Goal: Task Accomplishment & Management: Use online tool/utility

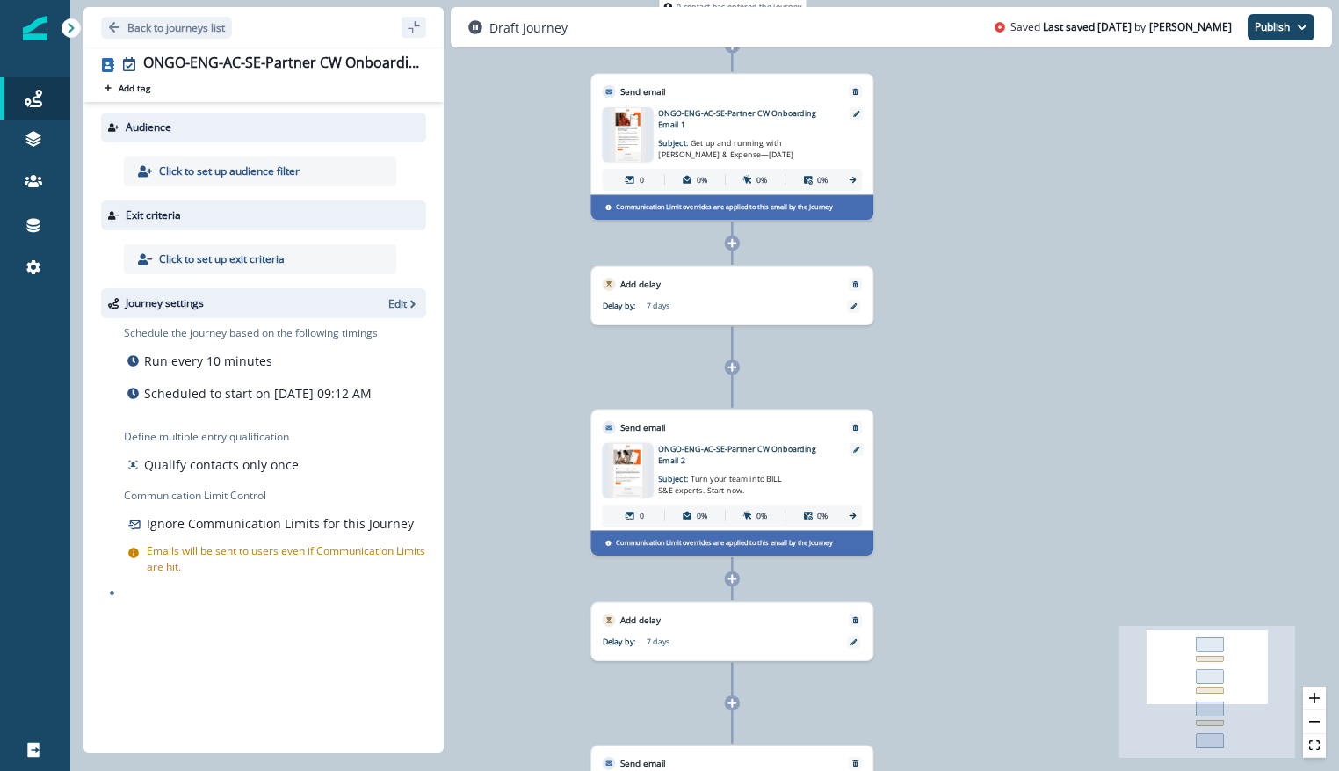
click at [639, 123] on img at bounding box center [628, 134] width 35 height 55
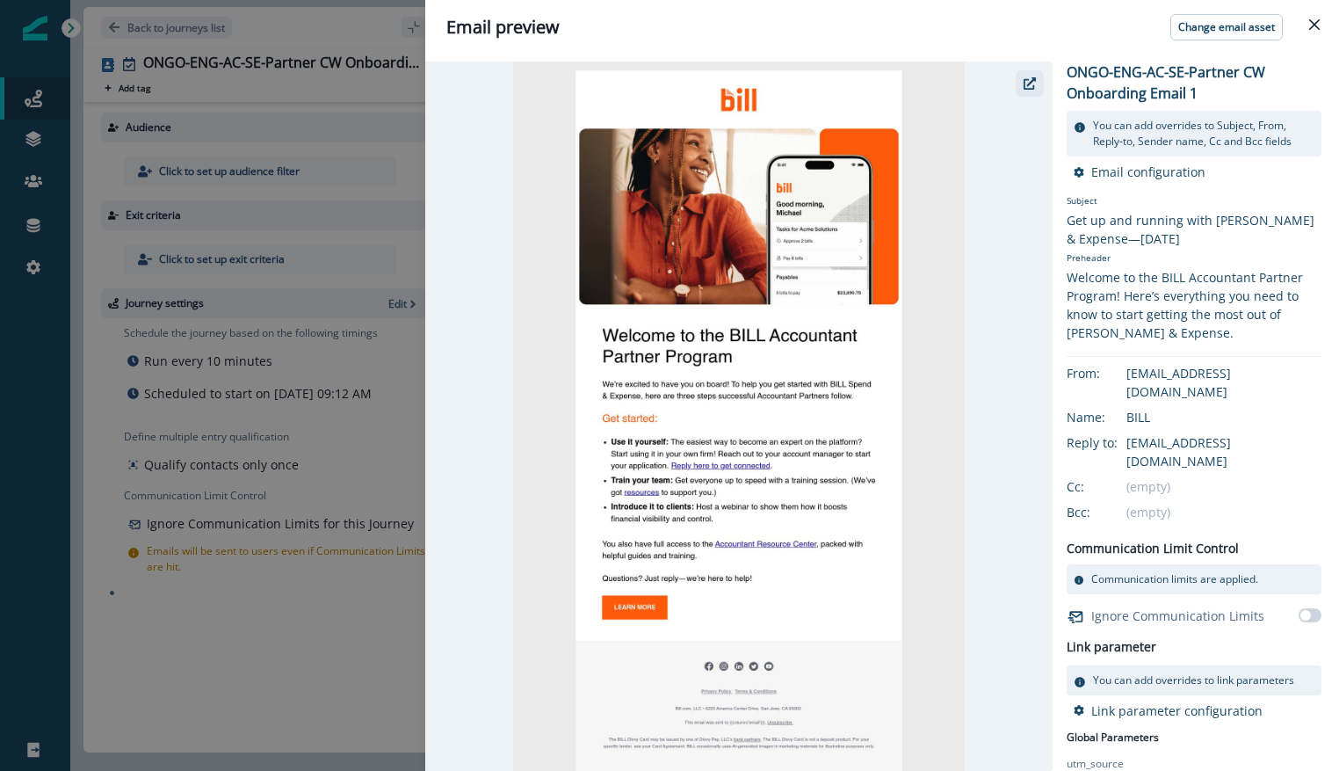
click at [1026, 84] on icon "button" at bounding box center [1030, 83] width 12 height 12
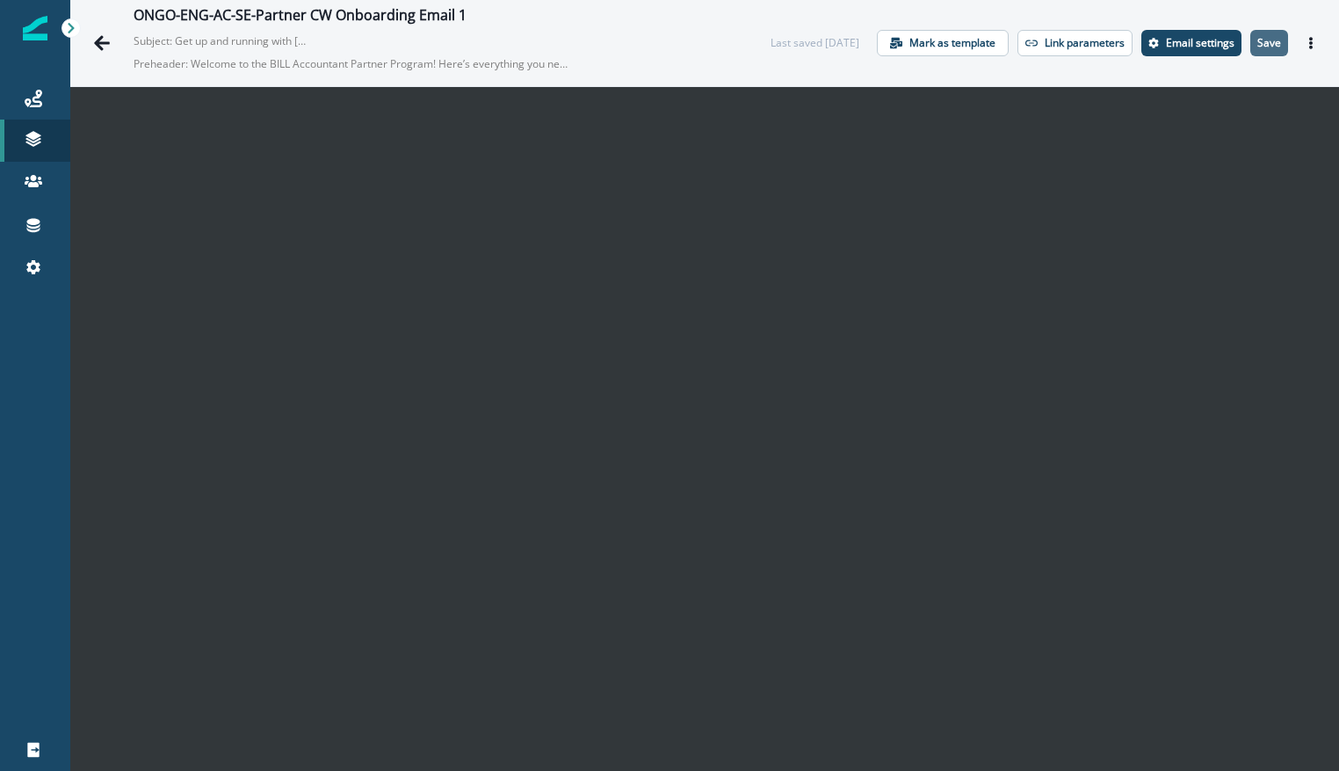
click at [1256, 54] on button "Save" at bounding box center [1269, 43] width 38 height 26
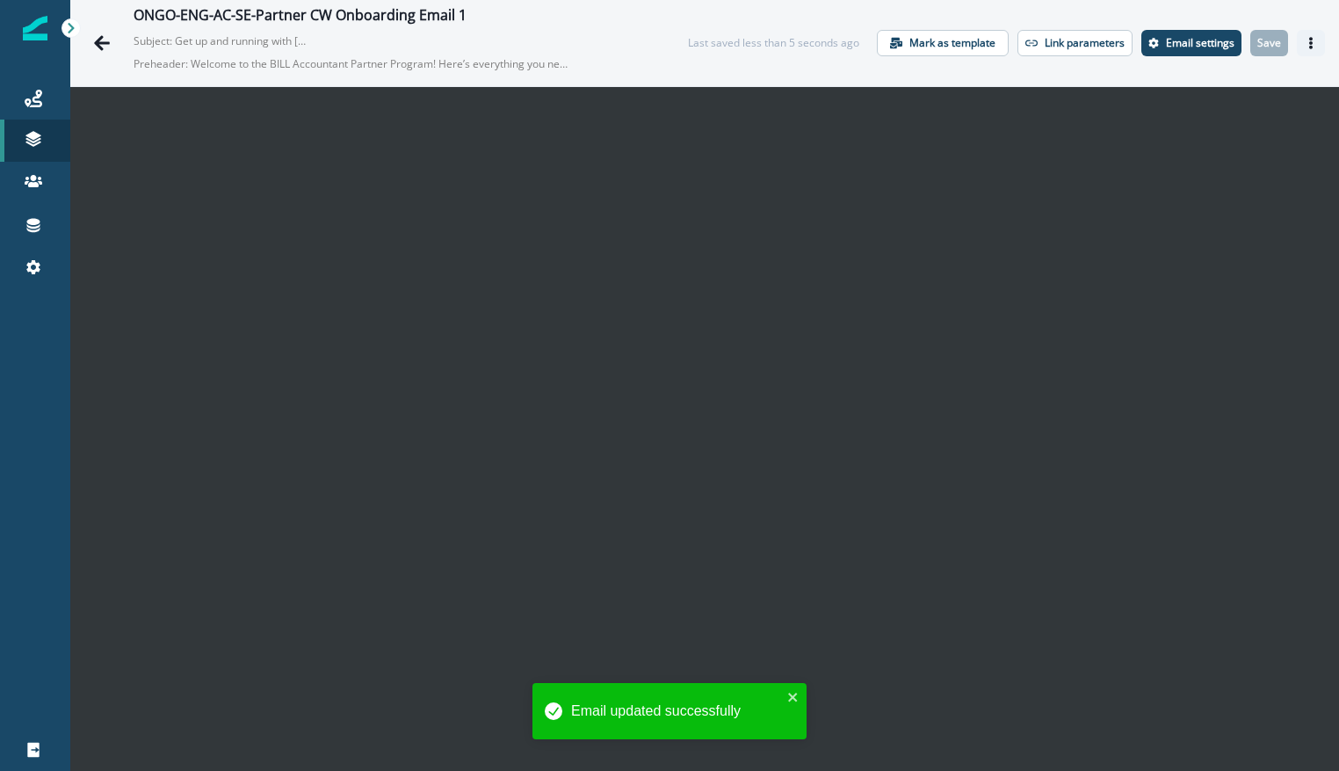
click at [1305, 44] on icon "Actions" at bounding box center [1311, 43] width 12 height 12
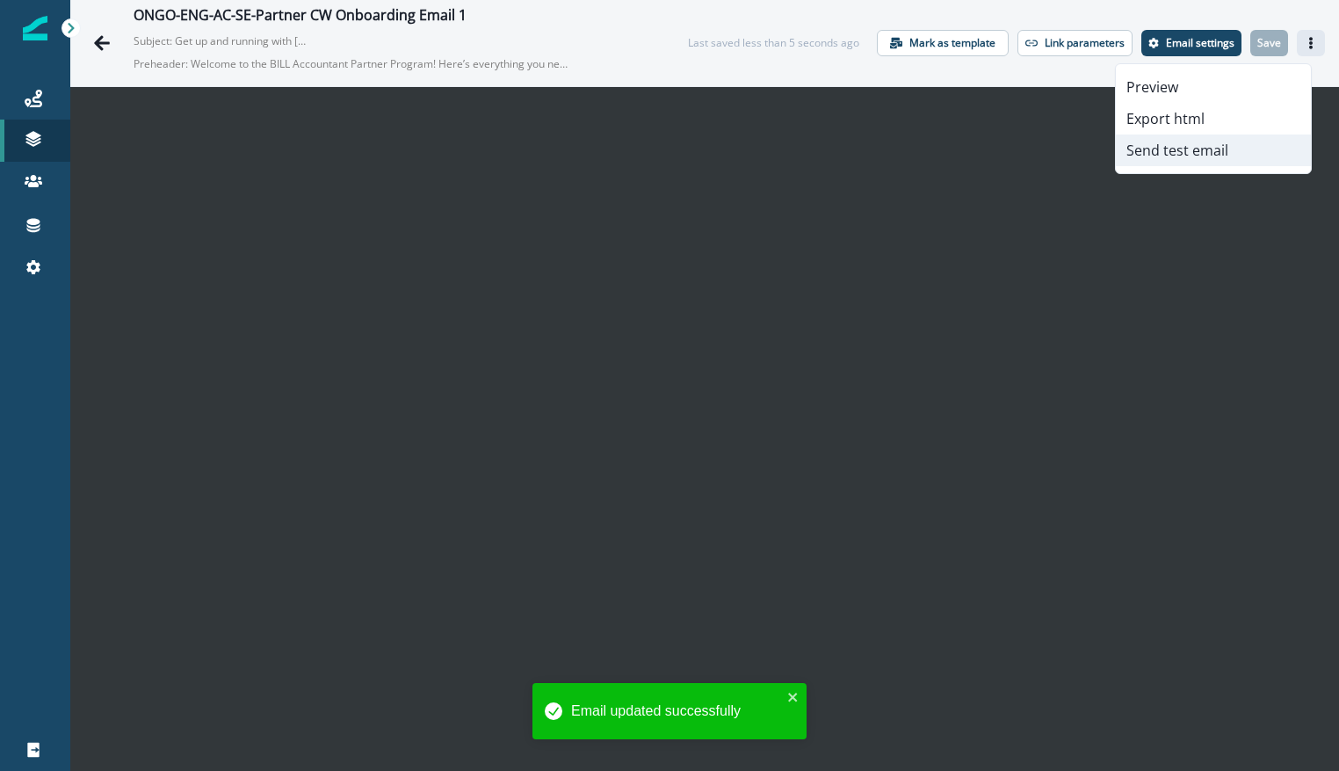
click at [1220, 153] on button "Send test email" at bounding box center [1213, 150] width 195 height 32
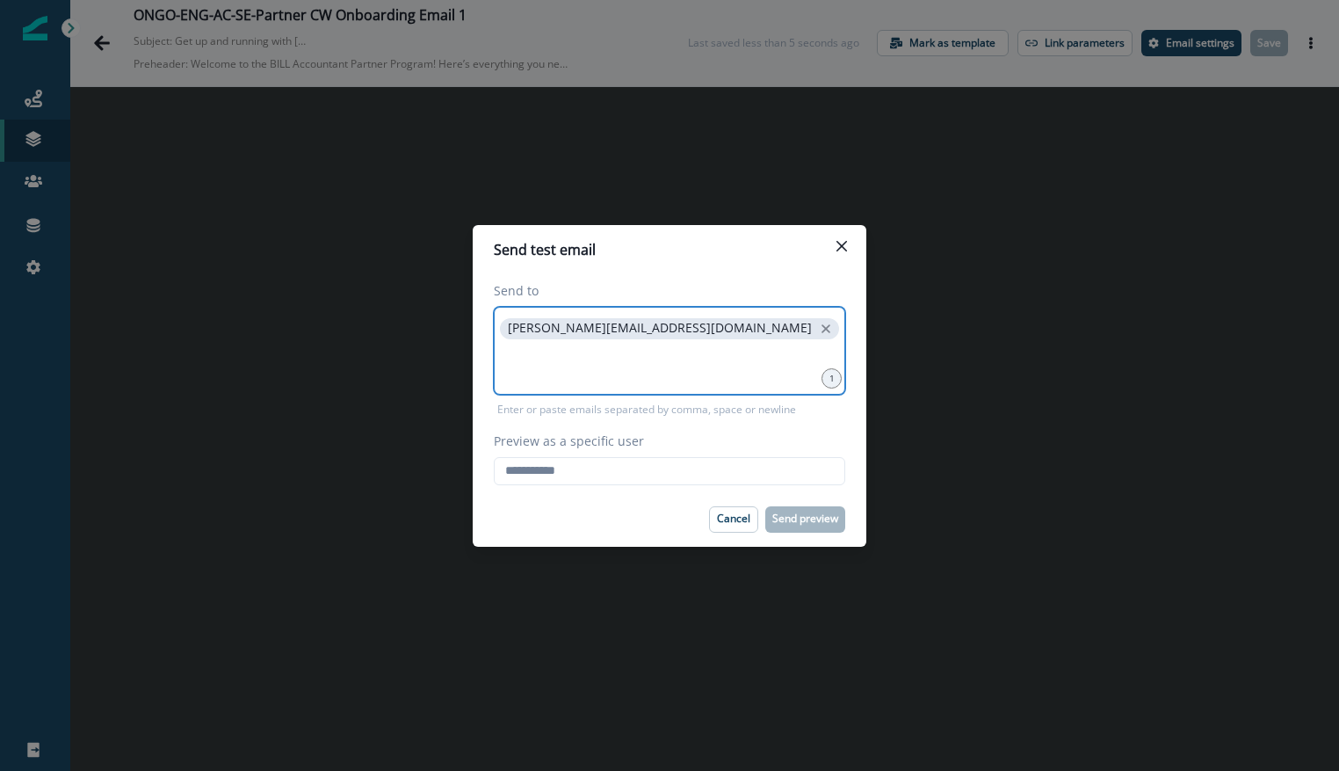
click at [624, 370] on input at bounding box center [669, 364] width 346 height 35
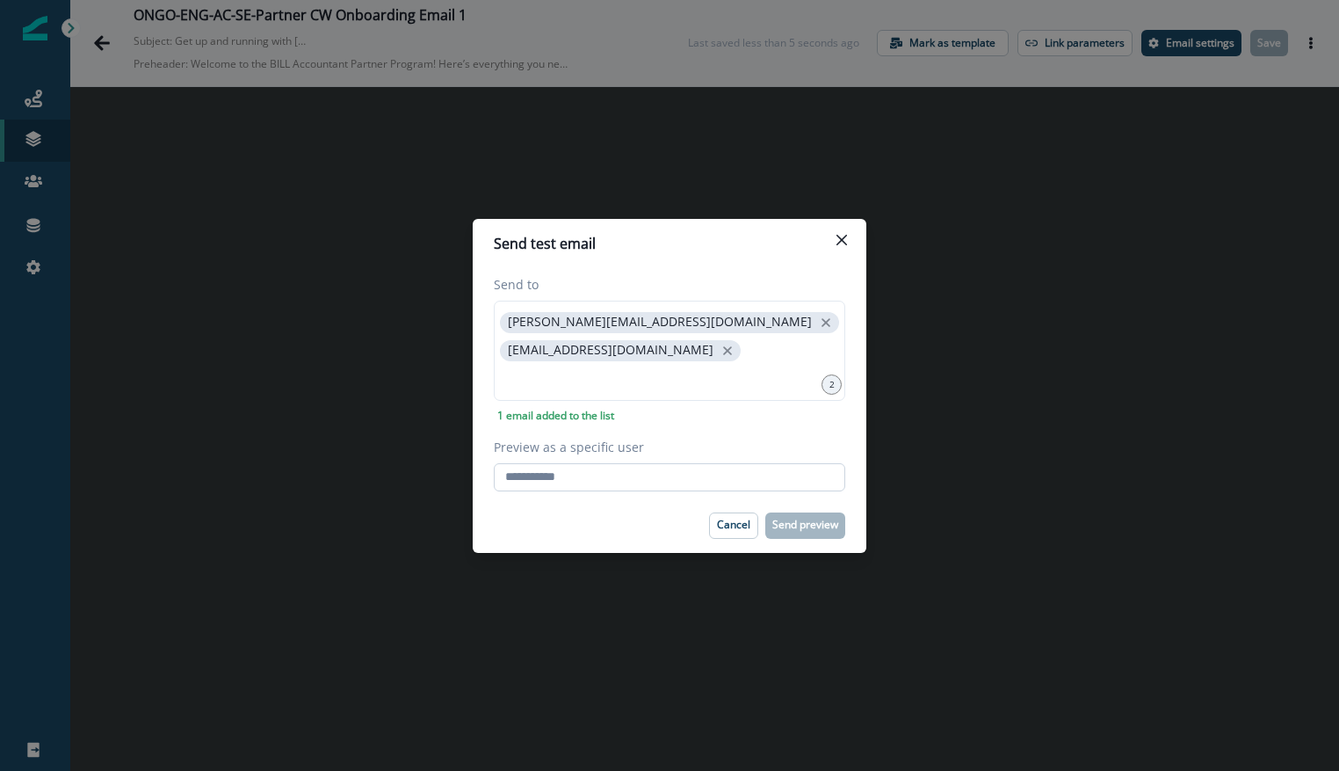
click at [719, 485] on input "Preview as a specific user" at bounding box center [669, 477] width 351 height 28
type input "**********"
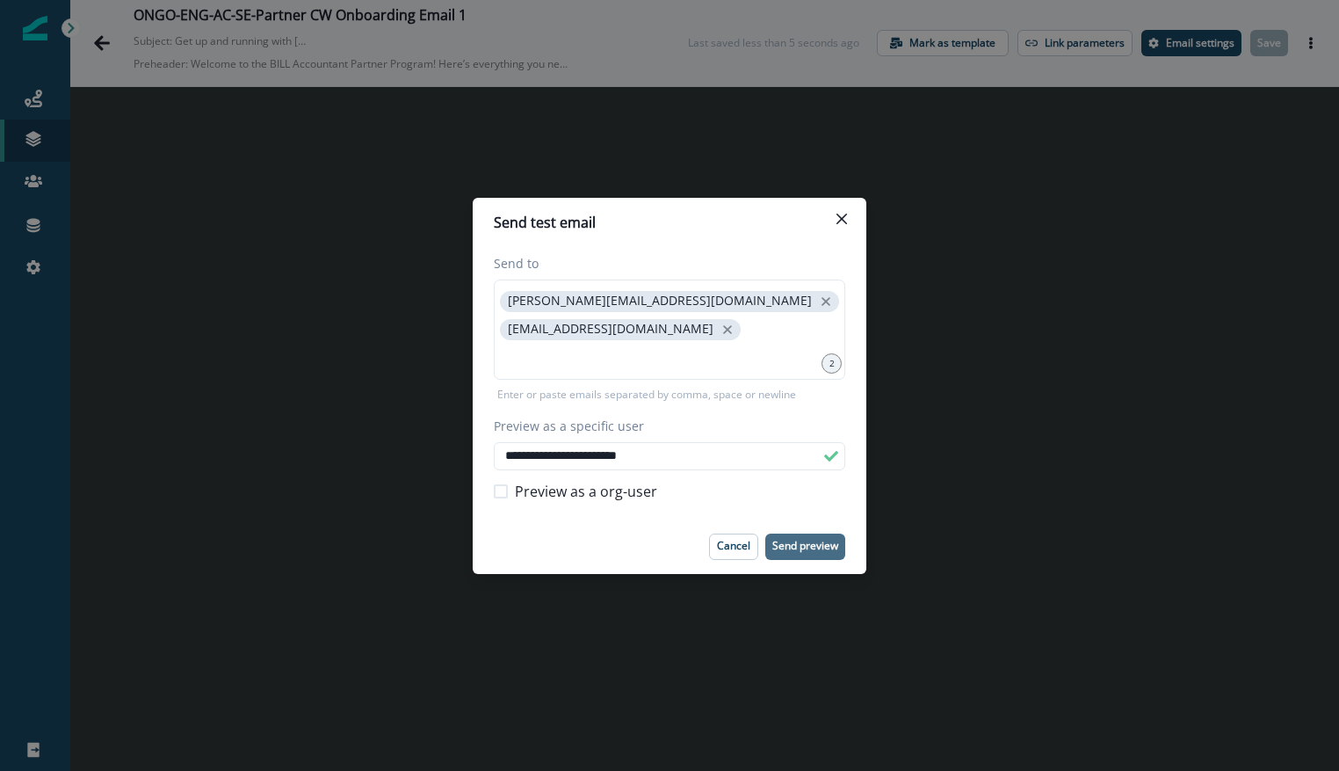
click at [819, 539] on p "Send preview" at bounding box center [805, 545] width 66 height 12
click at [825, 552] on p "Send preview" at bounding box center [805, 545] width 66 height 12
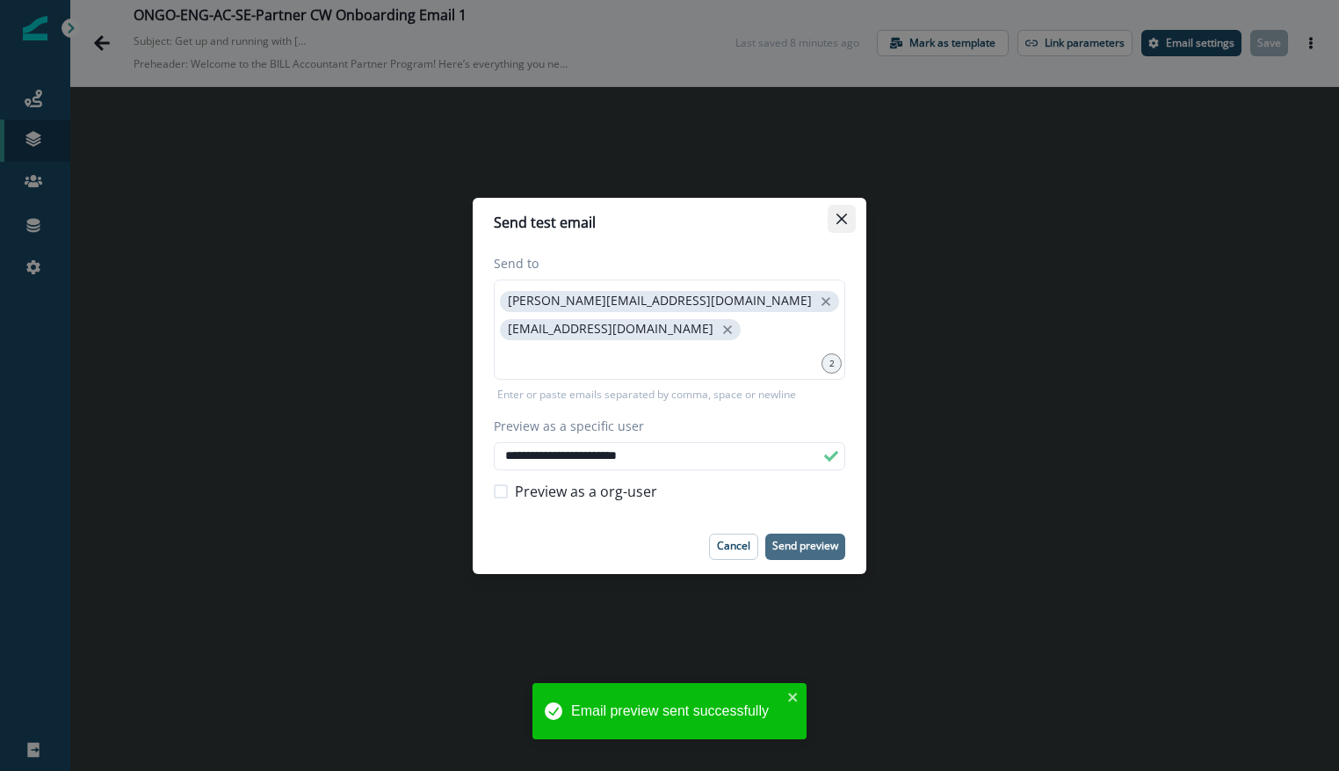
click at [843, 228] on button "Close" at bounding box center [842, 219] width 28 height 28
